Goal: Task Accomplishment & Management: Use online tool/utility

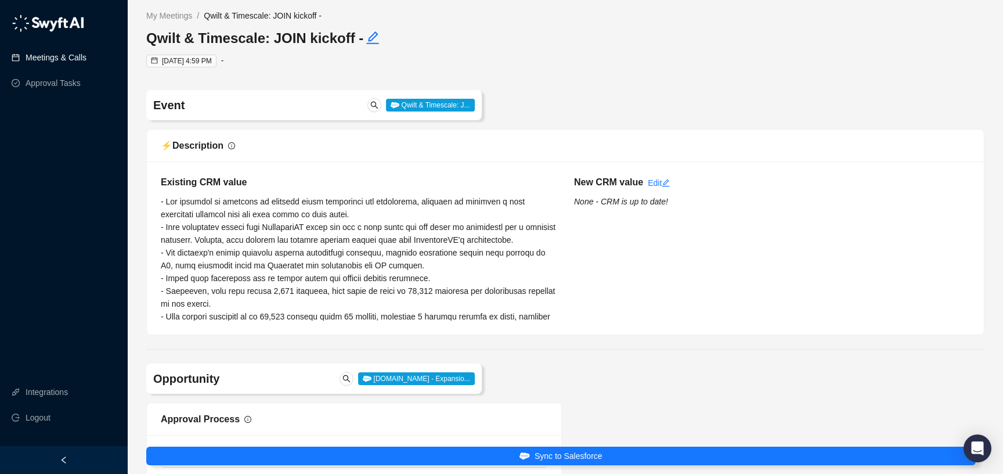
type input "**********"
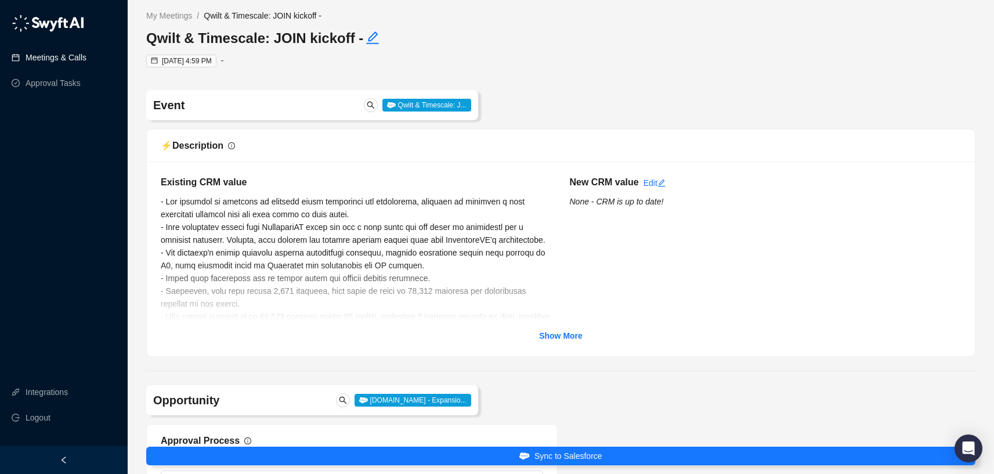
click at [46, 57] on link "Meetings & Calls" at bounding box center [56, 57] width 61 height 23
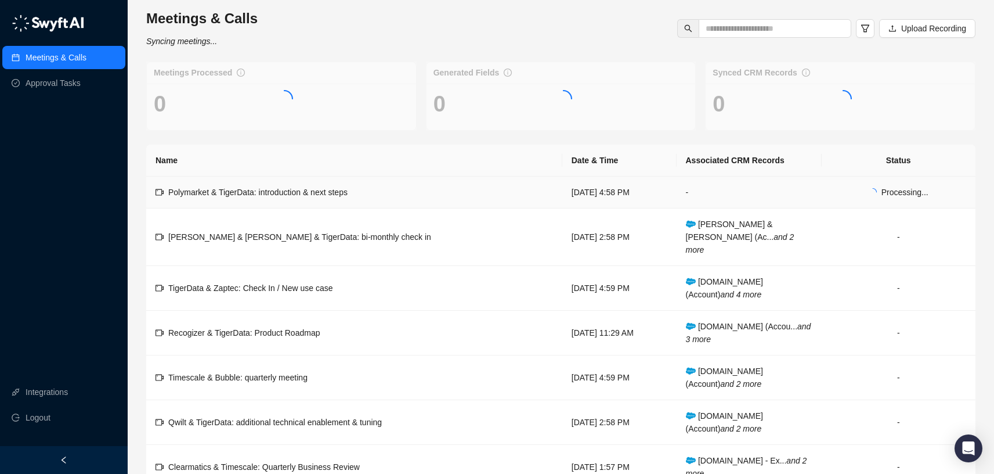
click at [302, 194] on span "Polymarket & TigerData: introduction & next steps" at bounding box center [257, 191] width 179 height 9
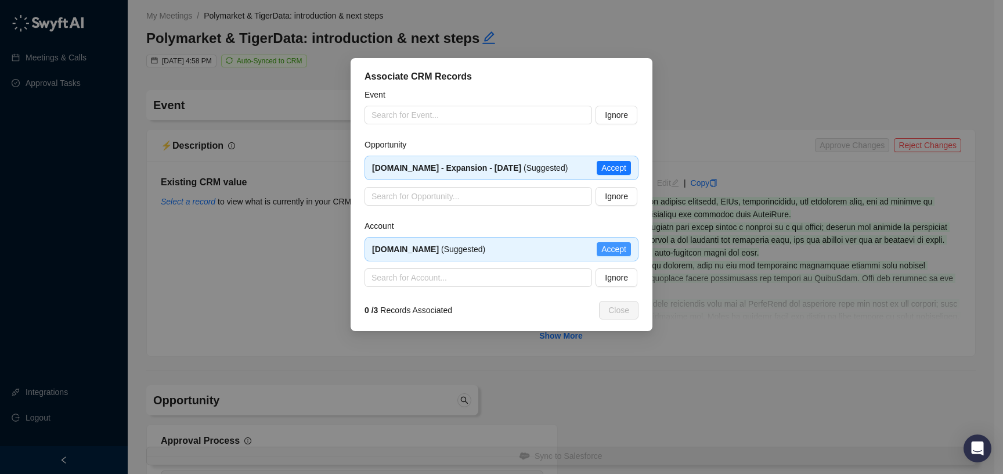
click at [607, 255] on span "Accept" at bounding box center [613, 249] width 25 height 13
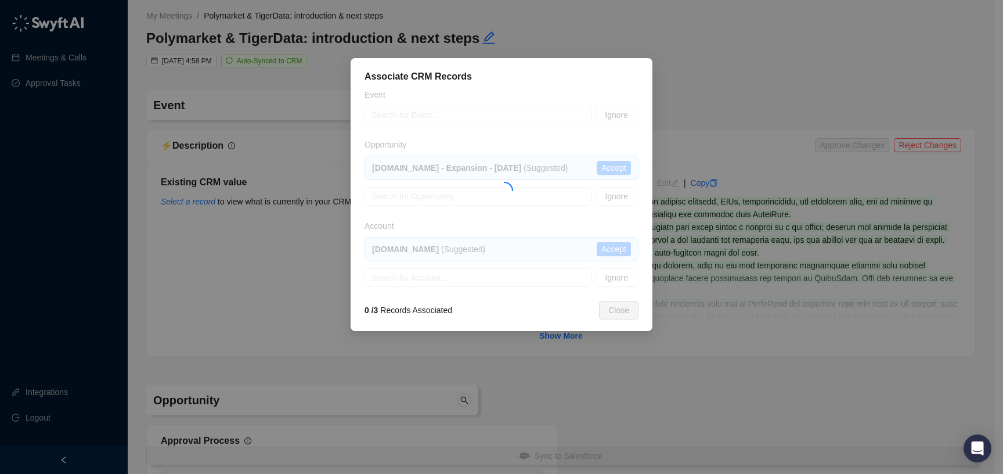
type textarea "**********"
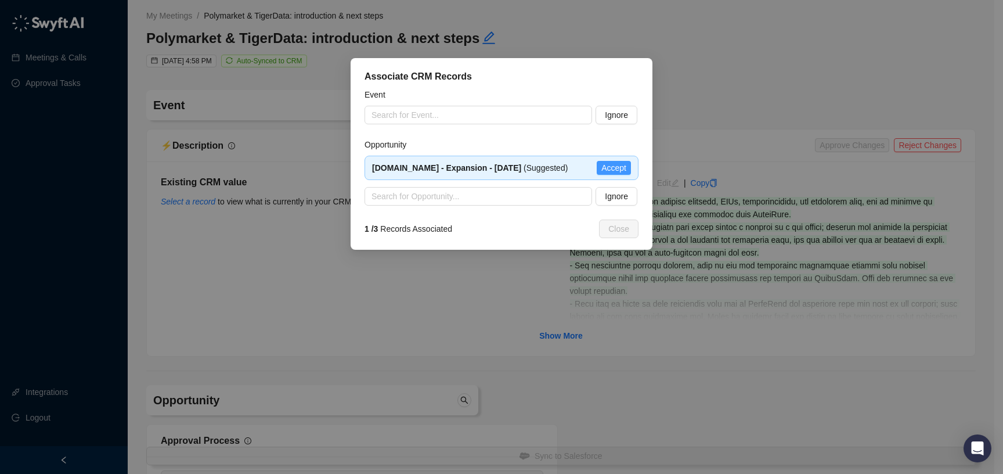
click at [612, 174] on span "Accept" at bounding box center [613, 167] width 25 height 13
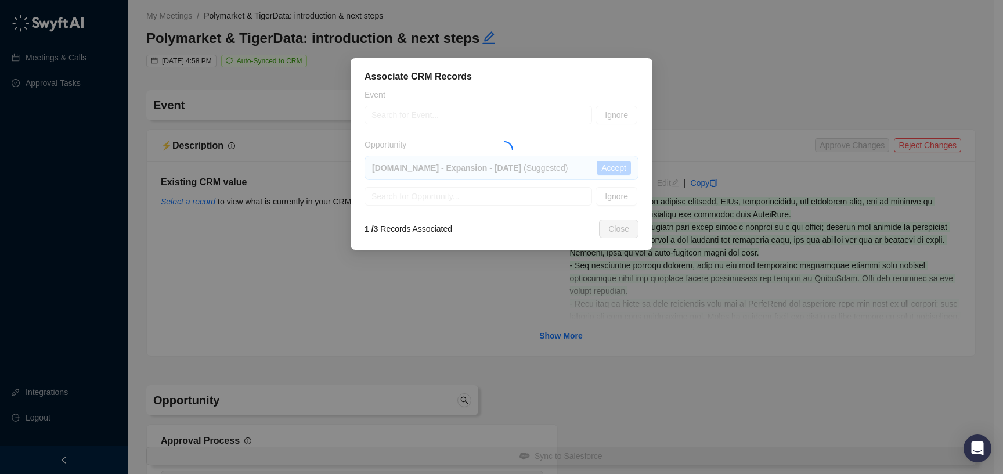
type input "**********"
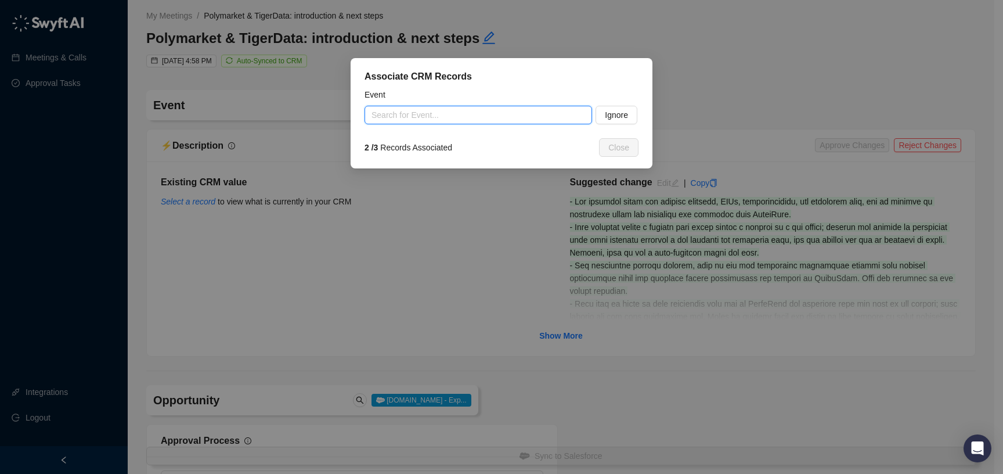
click at [486, 114] on input "search" at bounding box center [474, 114] width 207 height 17
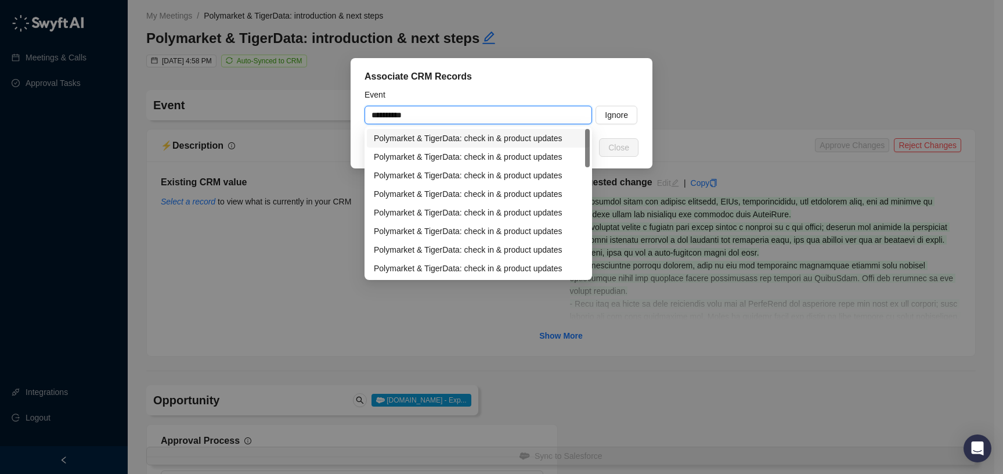
click at [478, 141] on div "Polymarket & TigerData: check in & product updates" at bounding box center [478, 138] width 209 height 13
type input "**********"
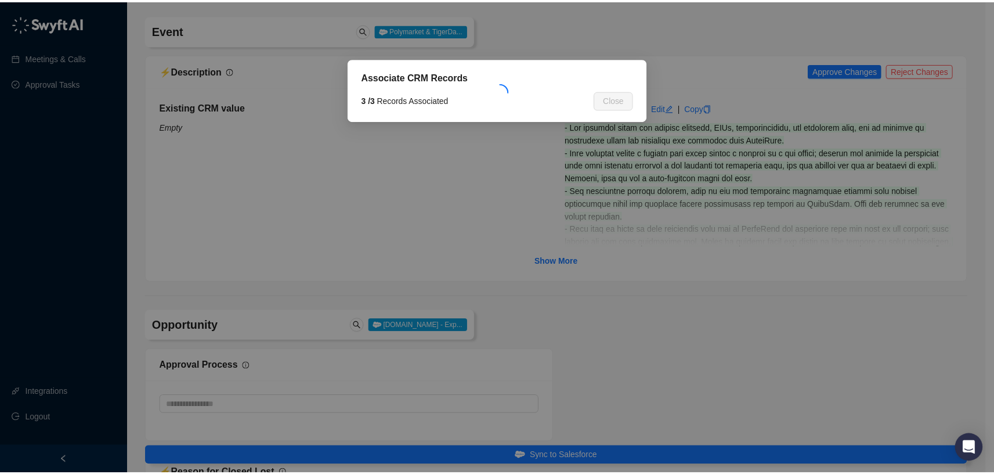
scroll to position [85, 0]
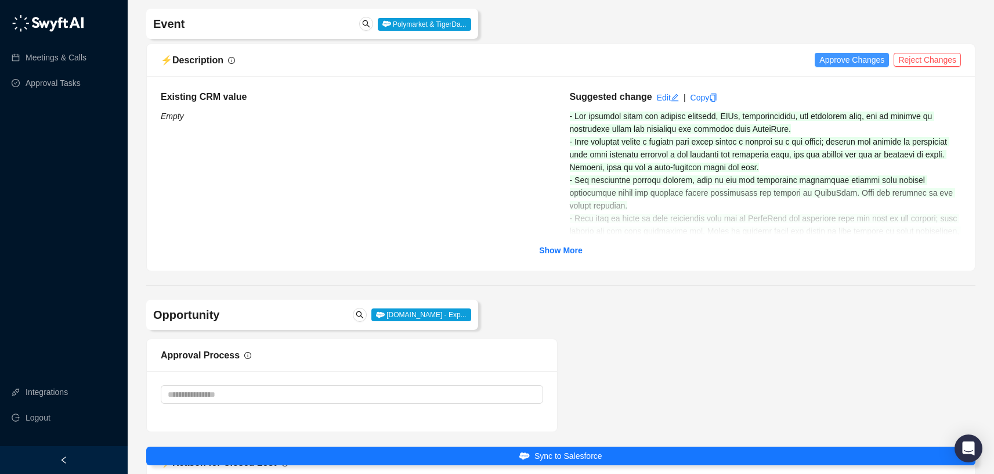
click at [847, 58] on span "Approve Changes" at bounding box center [852, 59] width 65 height 13
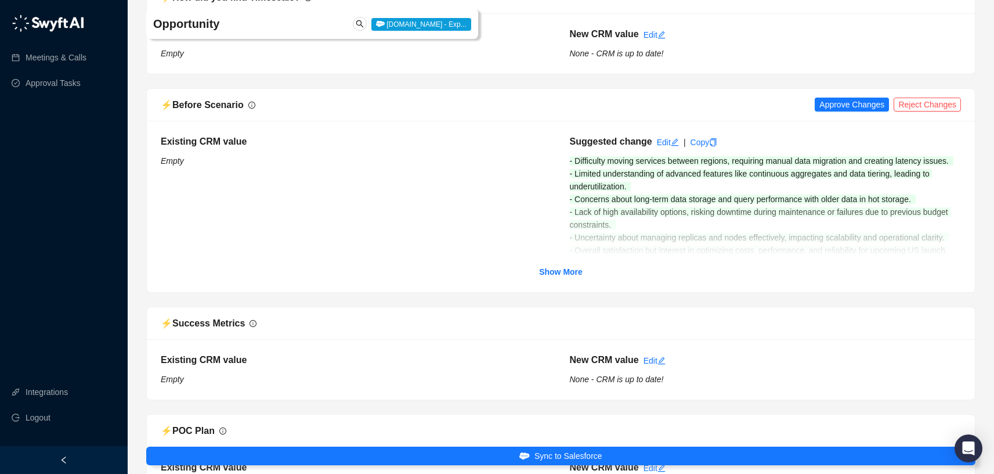
scroll to position [1559, 0]
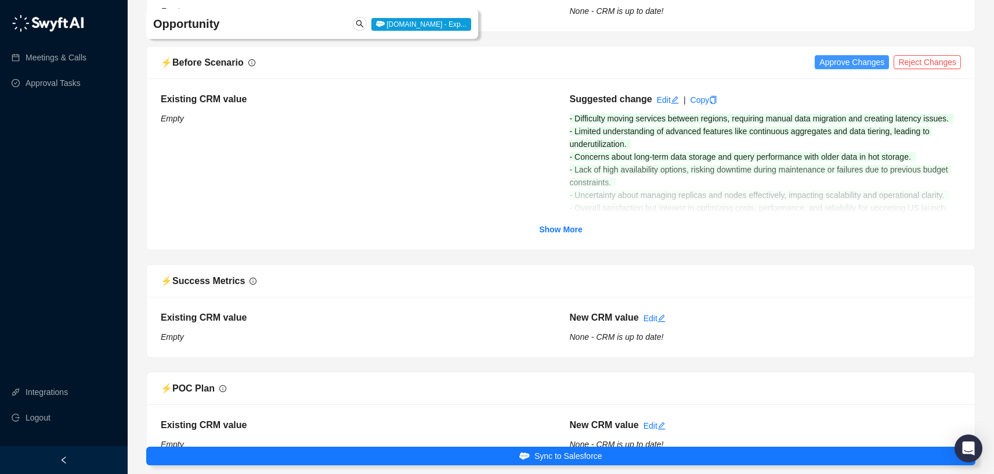
click at [857, 65] on span "Approve Changes" at bounding box center [852, 62] width 65 height 13
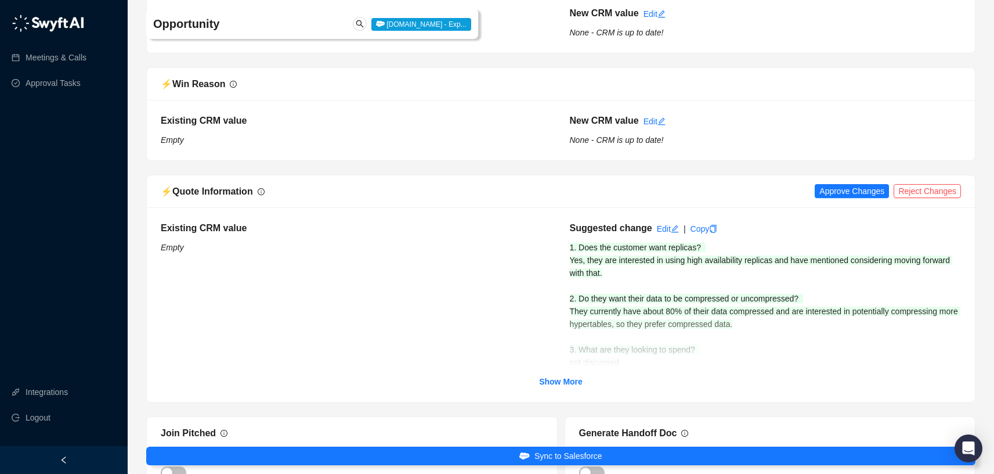
scroll to position [2224, 0]
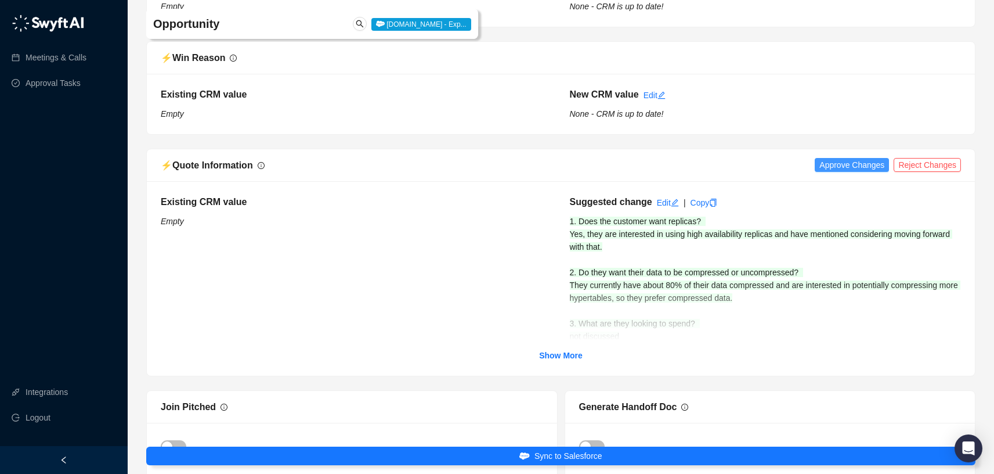
click at [835, 171] on span "Approve Changes" at bounding box center [852, 164] width 65 height 13
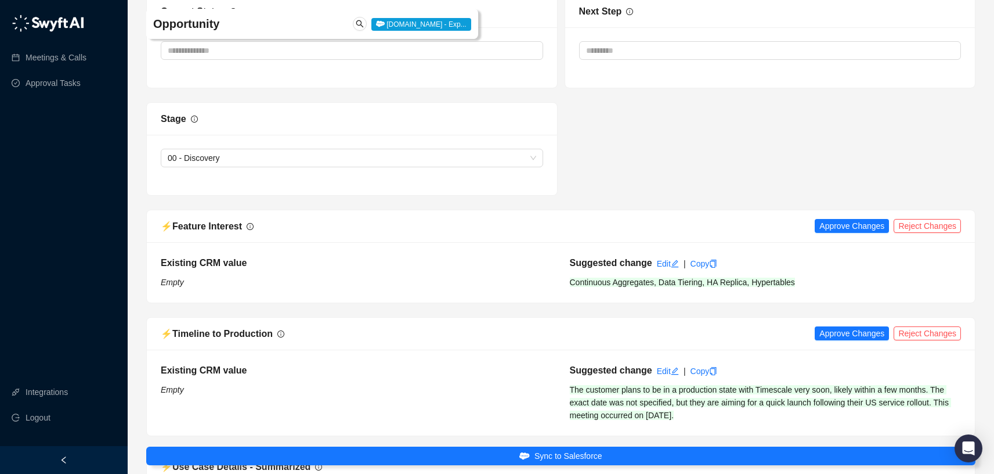
scroll to position [2898, 0]
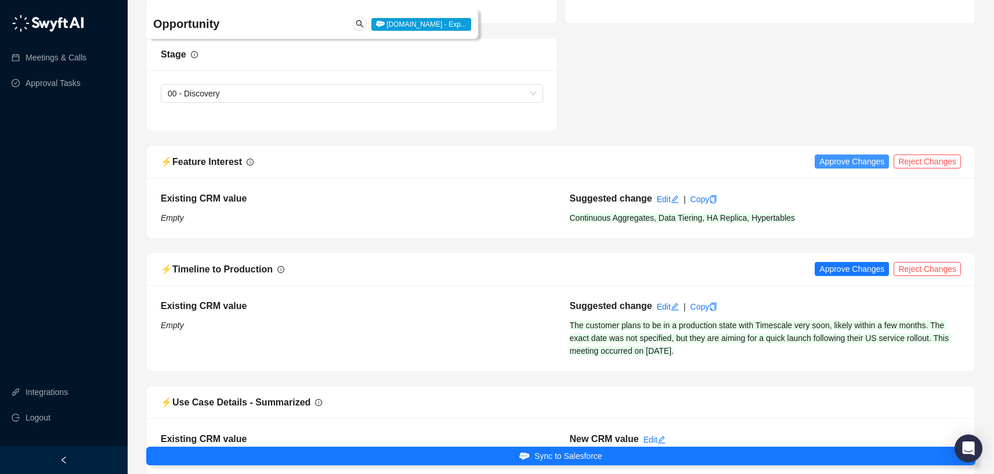
click at [840, 168] on span "Approve Changes" at bounding box center [852, 161] width 65 height 13
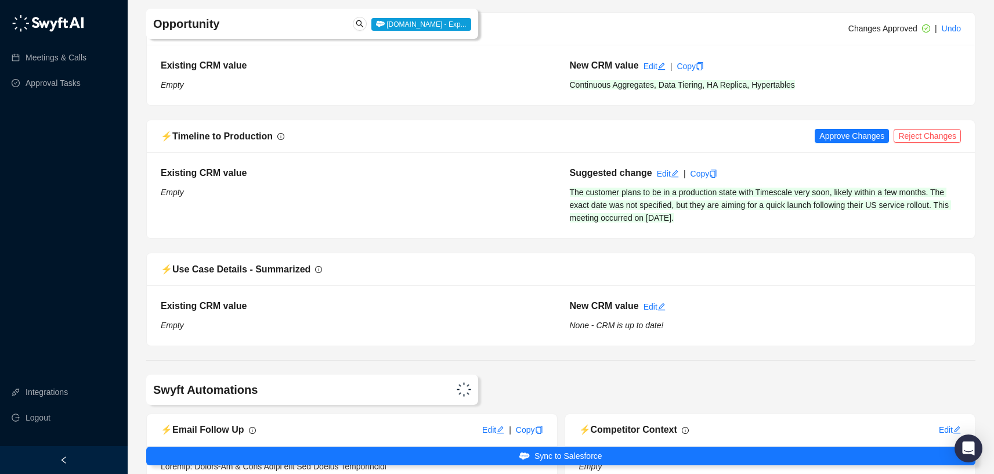
scroll to position [3133, 0]
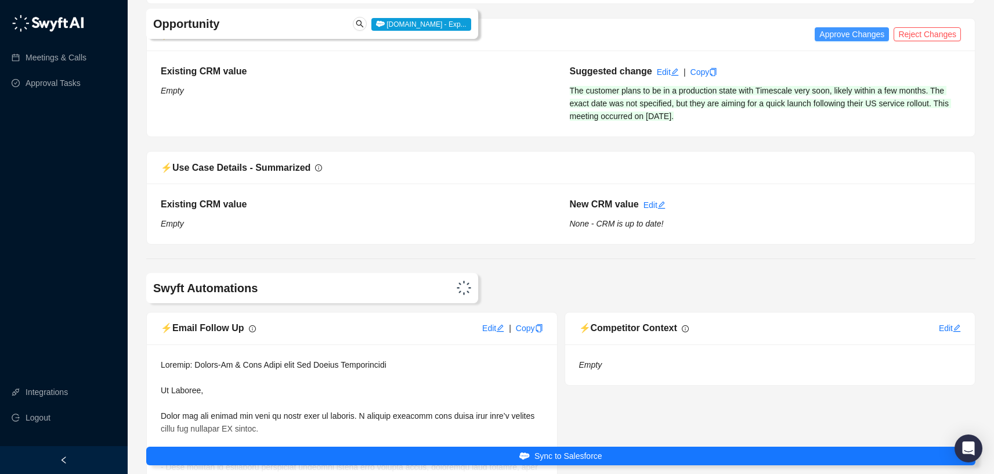
click at [847, 41] on span "Approve Changes" at bounding box center [852, 34] width 65 height 13
click at [947, 39] on link "Undo" at bounding box center [951, 34] width 19 height 9
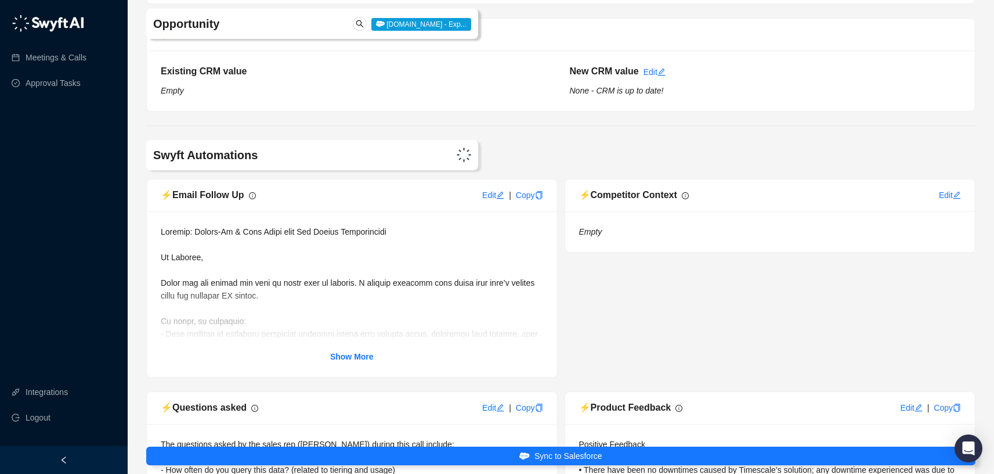
scroll to position [3143, 0]
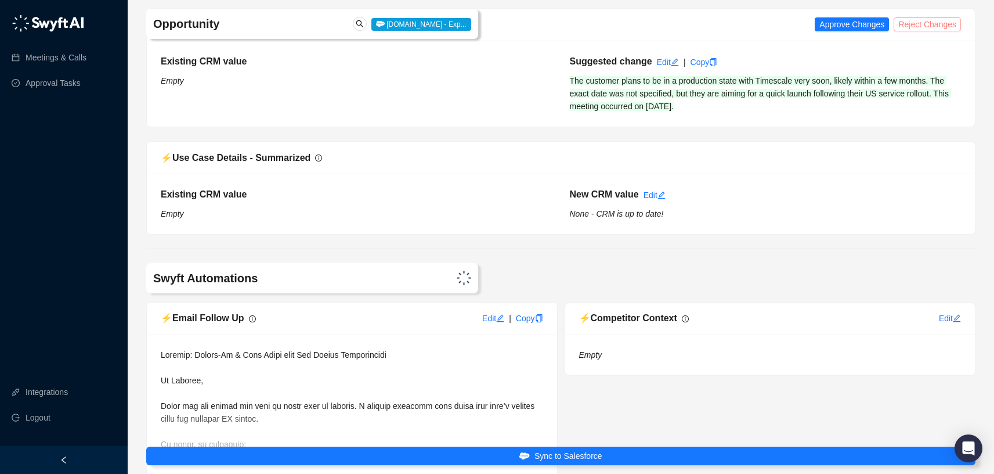
click at [922, 31] on span "Reject Changes" at bounding box center [927, 24] width 58 height 13
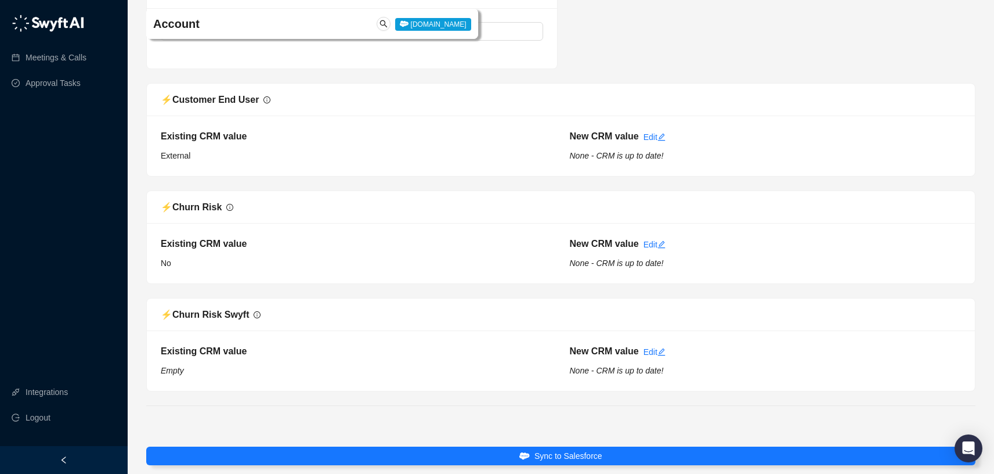
scroll to position [4453, 0]
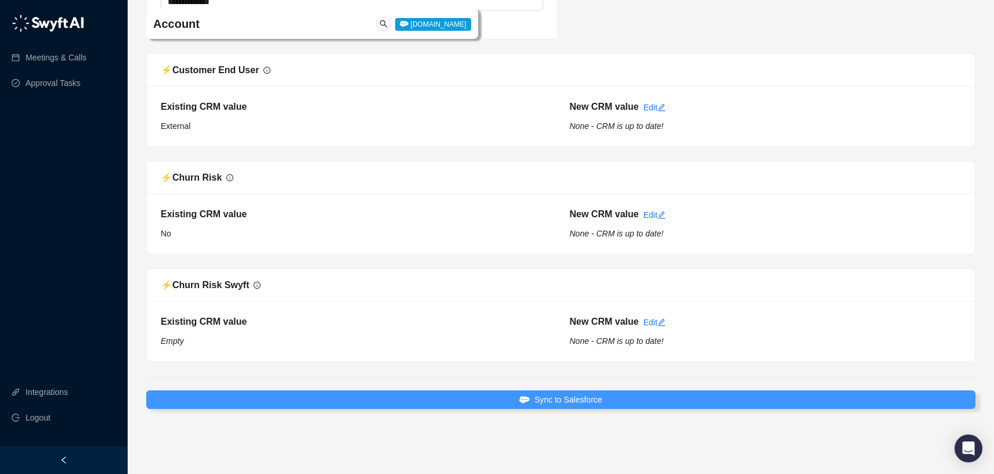
click at [582, 402] on span "Sync to Salesforce" at bounding box center [569, 399] width 68 height 13
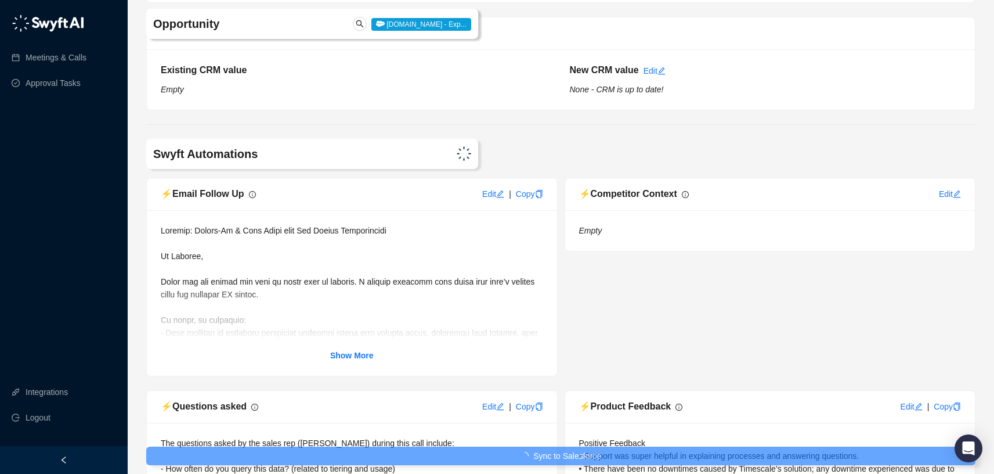
scroll to position [3356, 0]
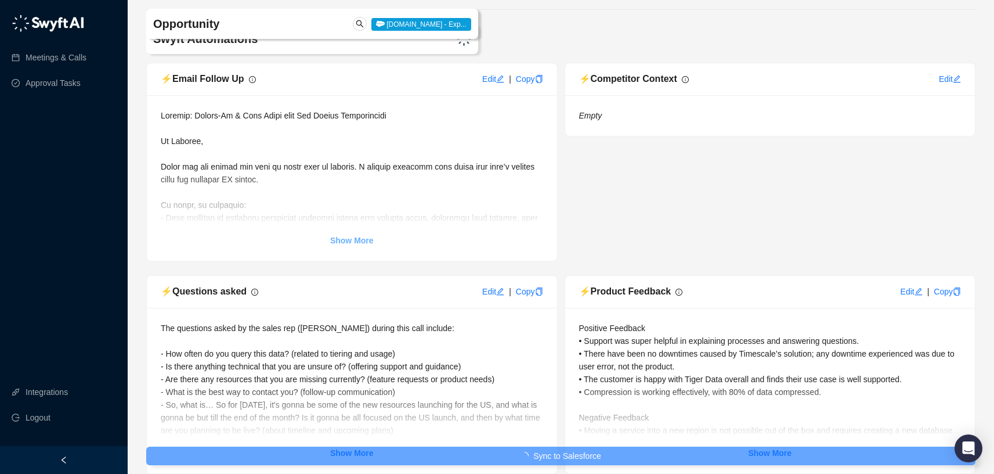
click at [363, 245] on strong "Show More" at bounding box center [352, 240] width 44 height 9
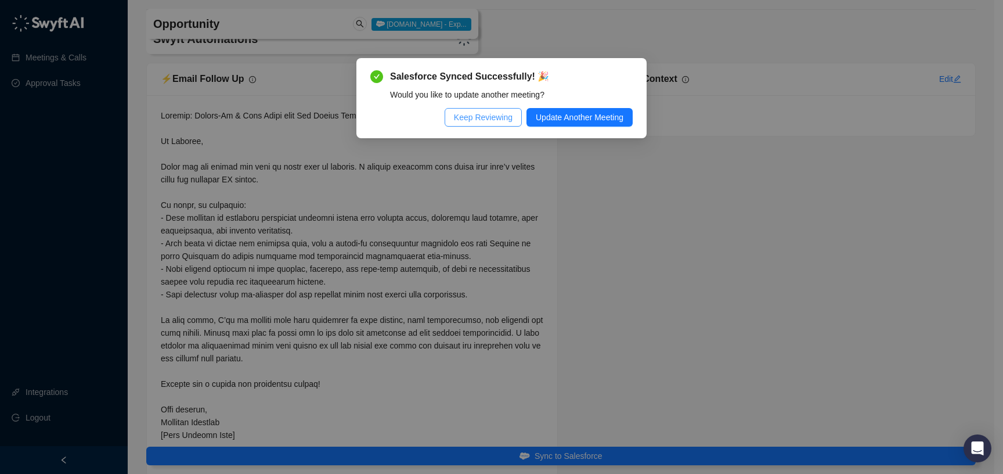
click at [485, 114] on span "Keep Reviewing" at bounding box center [483, 117] width 59 height 13
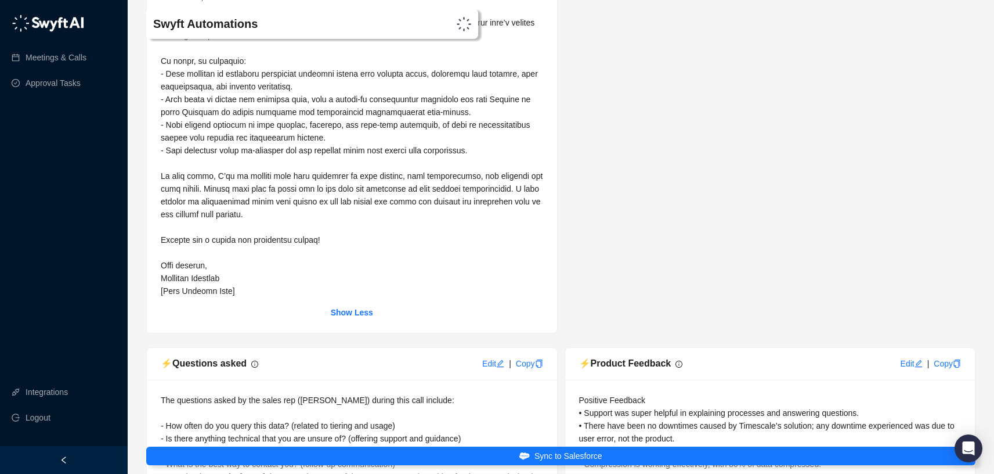
scroll to position [3487, 0]
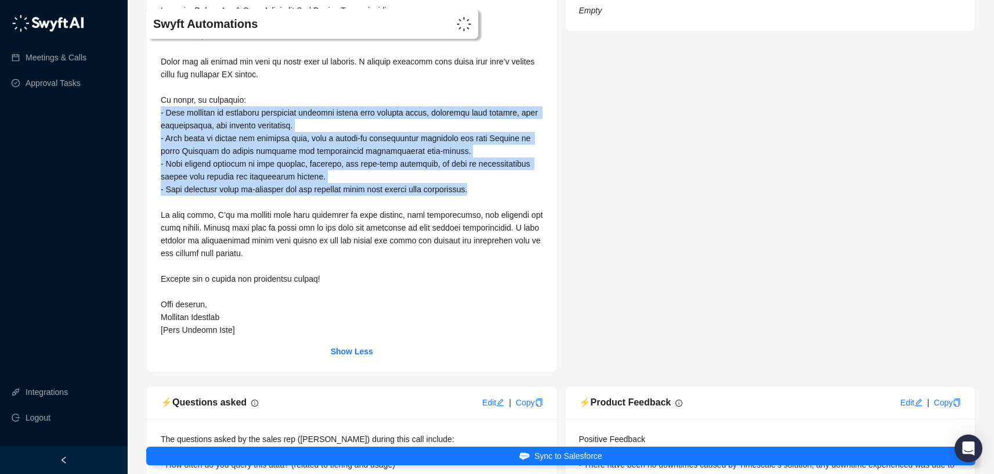
drag, startPoint x: 160, startPoint y: 134, endPoint x: 513, endPoint y: 214, distance: 361.7
click at [513, 214] on div "Show Less" at bounding box center [352, 180] width 410 height 381
copy span "- Your interest in exploring additional features beyond your current usage, inc…"
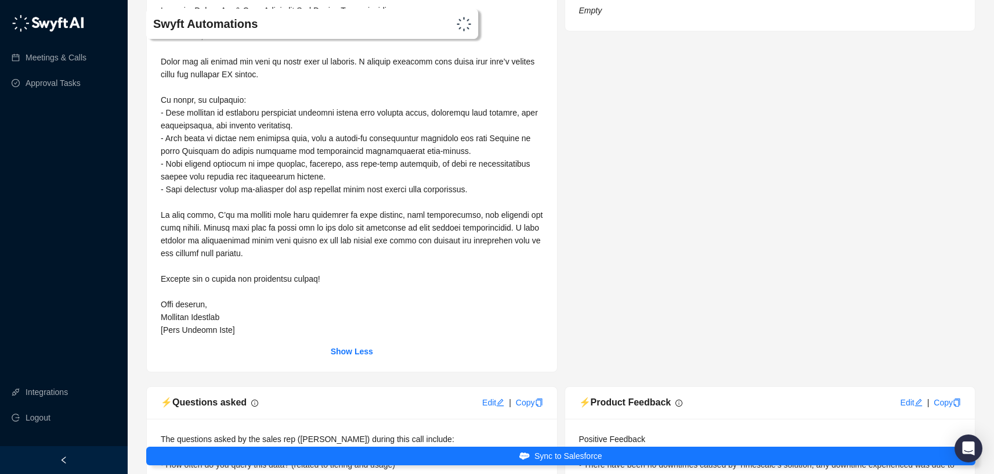
click at [682, 169] on div "⚡️ Competitor Context Edit Empty" at bounding box center [770, 165] width 418 height 414
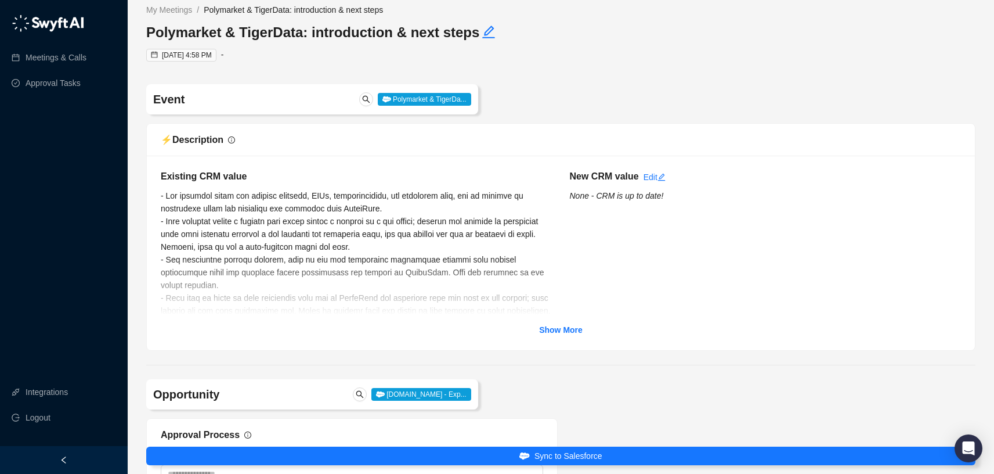
scroll to position [0, 0]
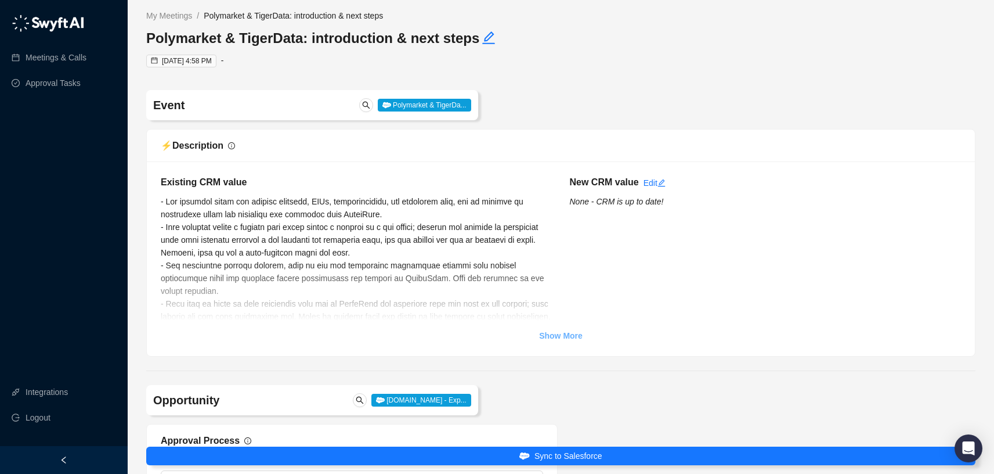
click at [557, 332] on strong "Show More" at bounding box center [561, 335] width 44 height 9
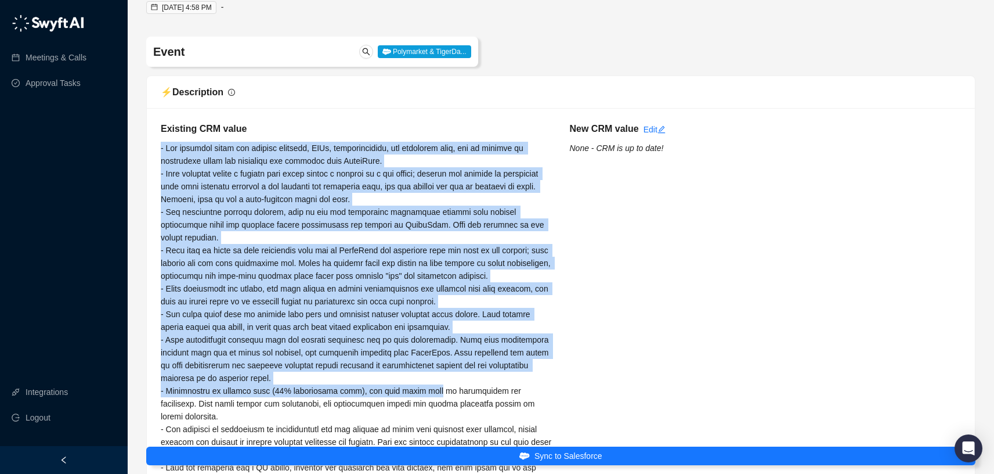
scroll to position [207, 0]
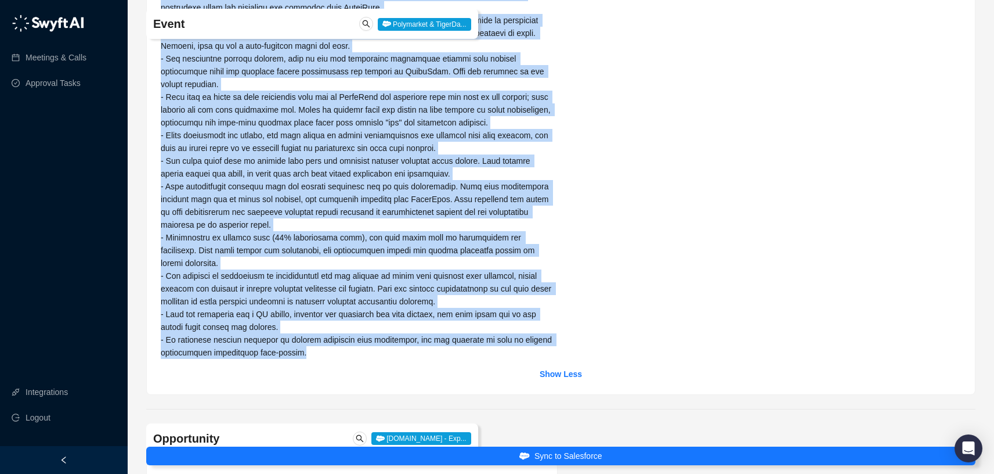
drag, startPoint x: 162, startPoint y: 186, endPoint x: 443, endPoint y: 351, distance: 326.0
click at [443, 352] on div "Existing CRM value" at bounding box center [356, 164] width 409 height 390
copy span "- The customer leads the backend services, APIs, infrastructure, and databases …"
click at [295, 174] on span at bounding box center [358, 173] width 394 height 367
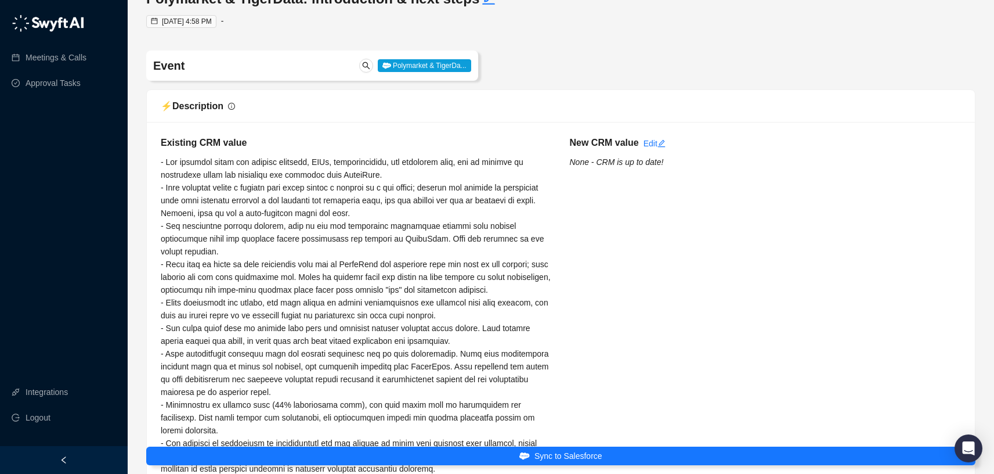
scroll to position [0, 0]
